Goal: Transaction & Acquisition: Purchase product/service

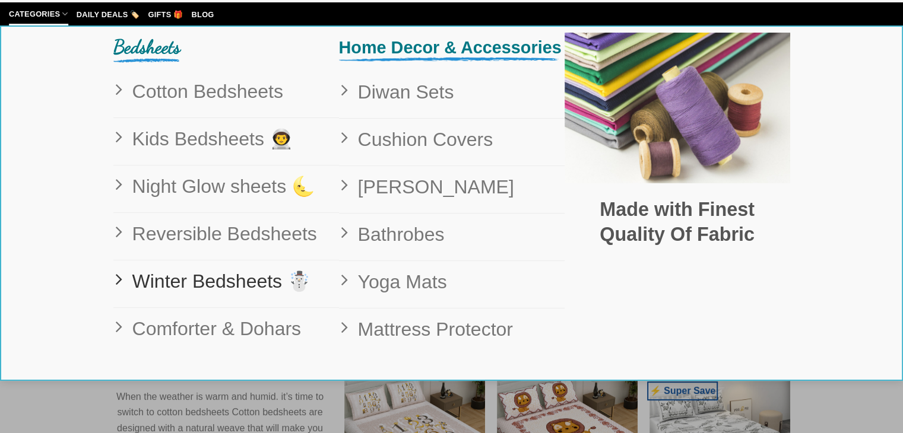
scroll to position [95, 0]
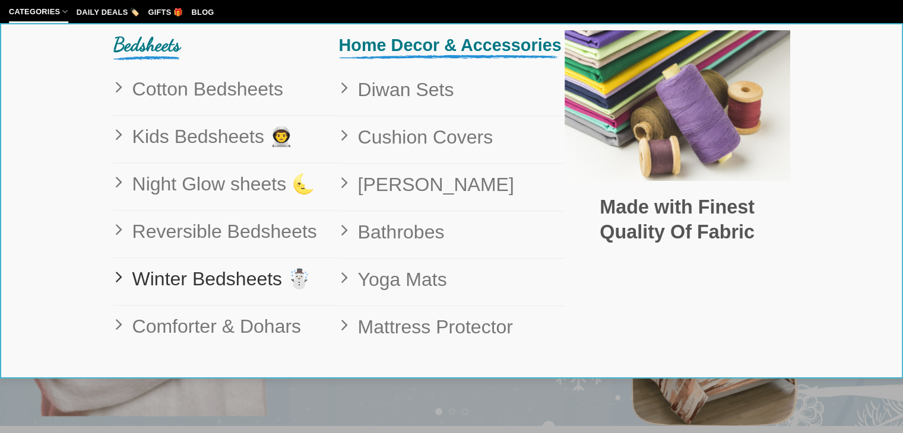
click at [218, 277] on span "Winter Bedsheets ☃️" at bounding box center [217, 279] width 188 height 30
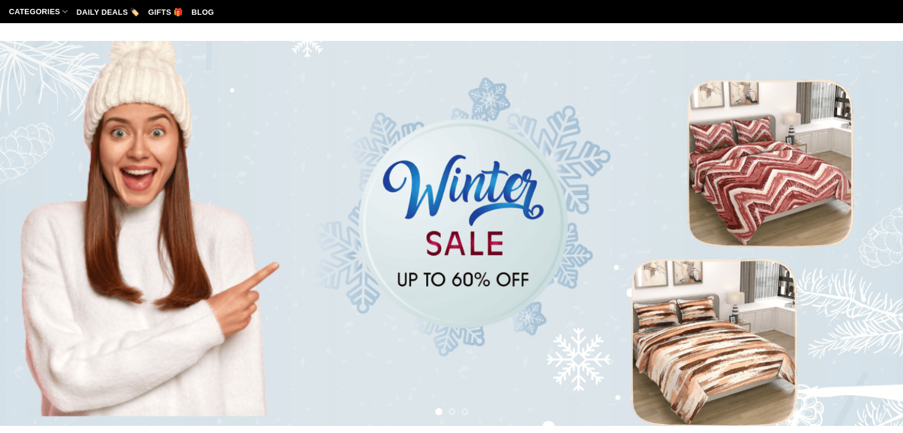
click at [340, 305] on img at bounding box center [451, 233] width 903 height 385
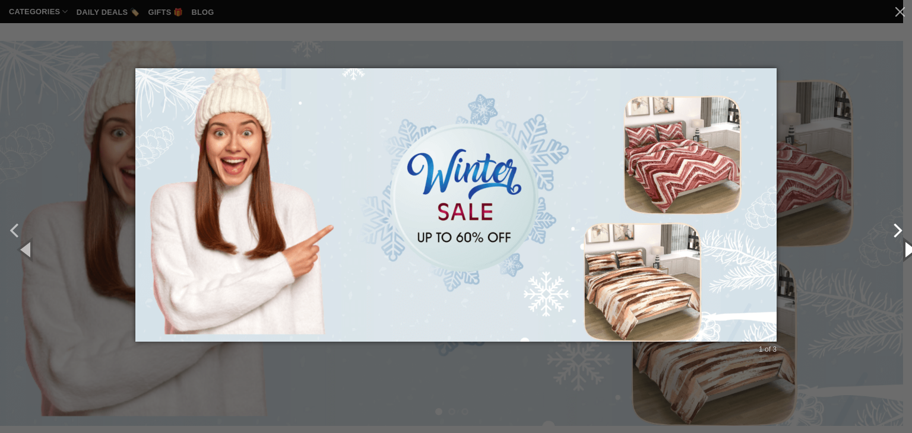
click at [892, 235] on div "1 of 3" at bounding box center [456, 216] width 912 height 433
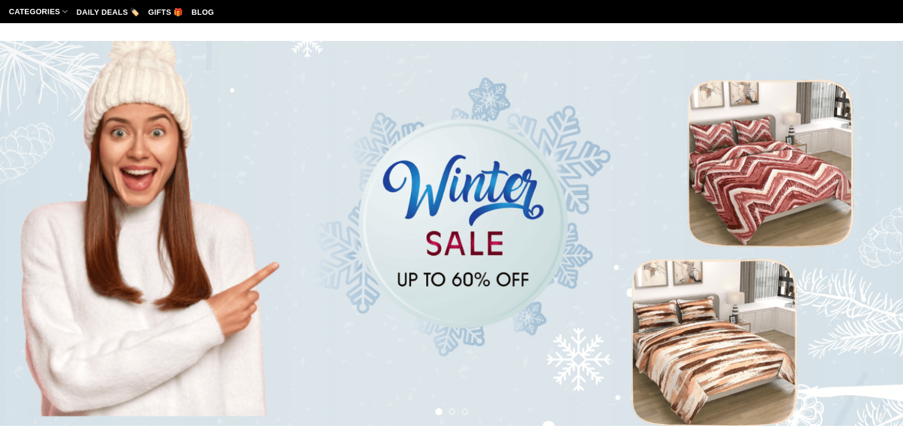
click at [892, 235] on img at bounding box center [451, 233] width 903 height 385
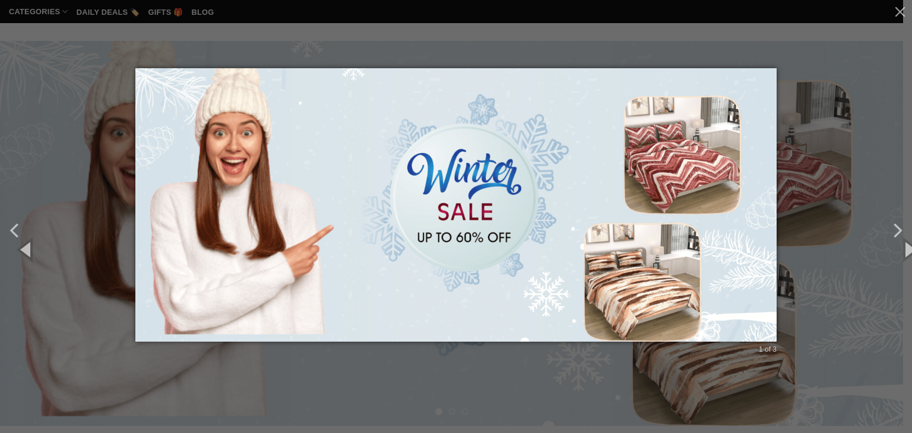
click at [844, 259] on div "1 of 3" at bounding box center [456, 216] width 912 height 433
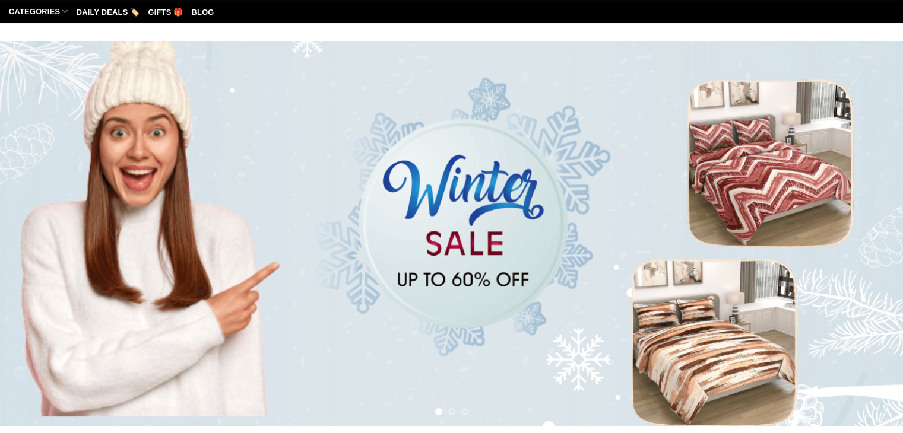
click at [544, 378] on img at bounding box center [451, 233] width 903 height 385
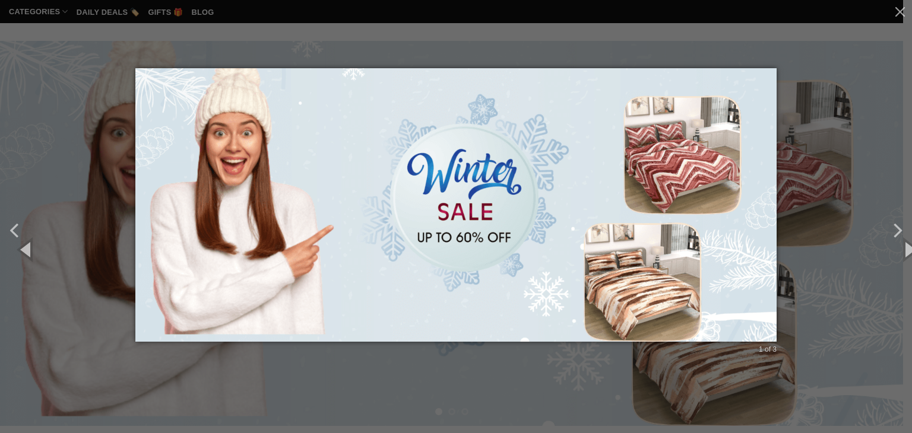
click at [544, 378] on div "1 of 3" at bounding box center [456, 216] width 912 height 433
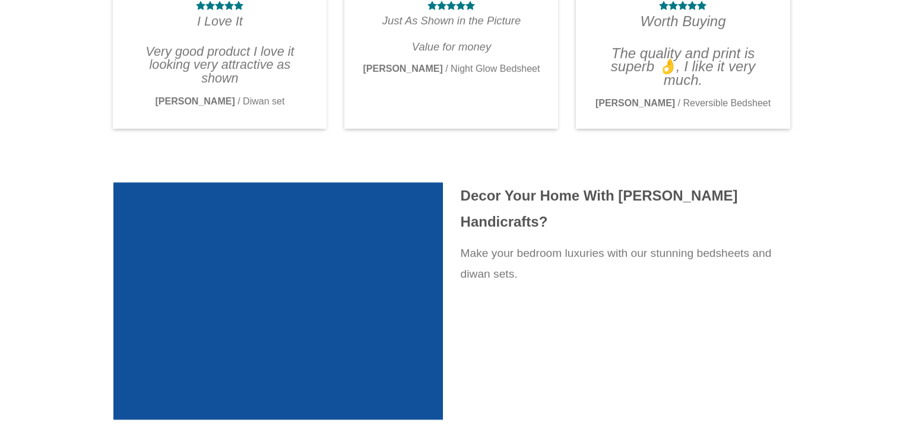
scroll to position [2623, 0]
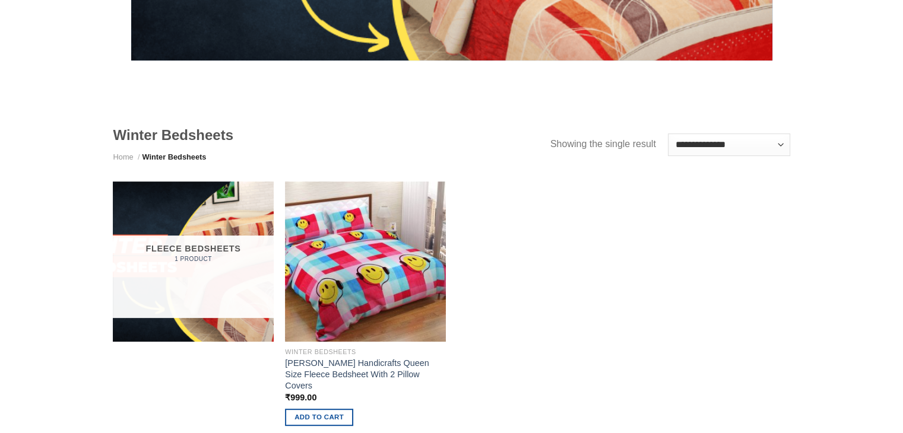
scroll to position [332, 0]
